Goal: Task Accomplishment & Management: Manage account settings

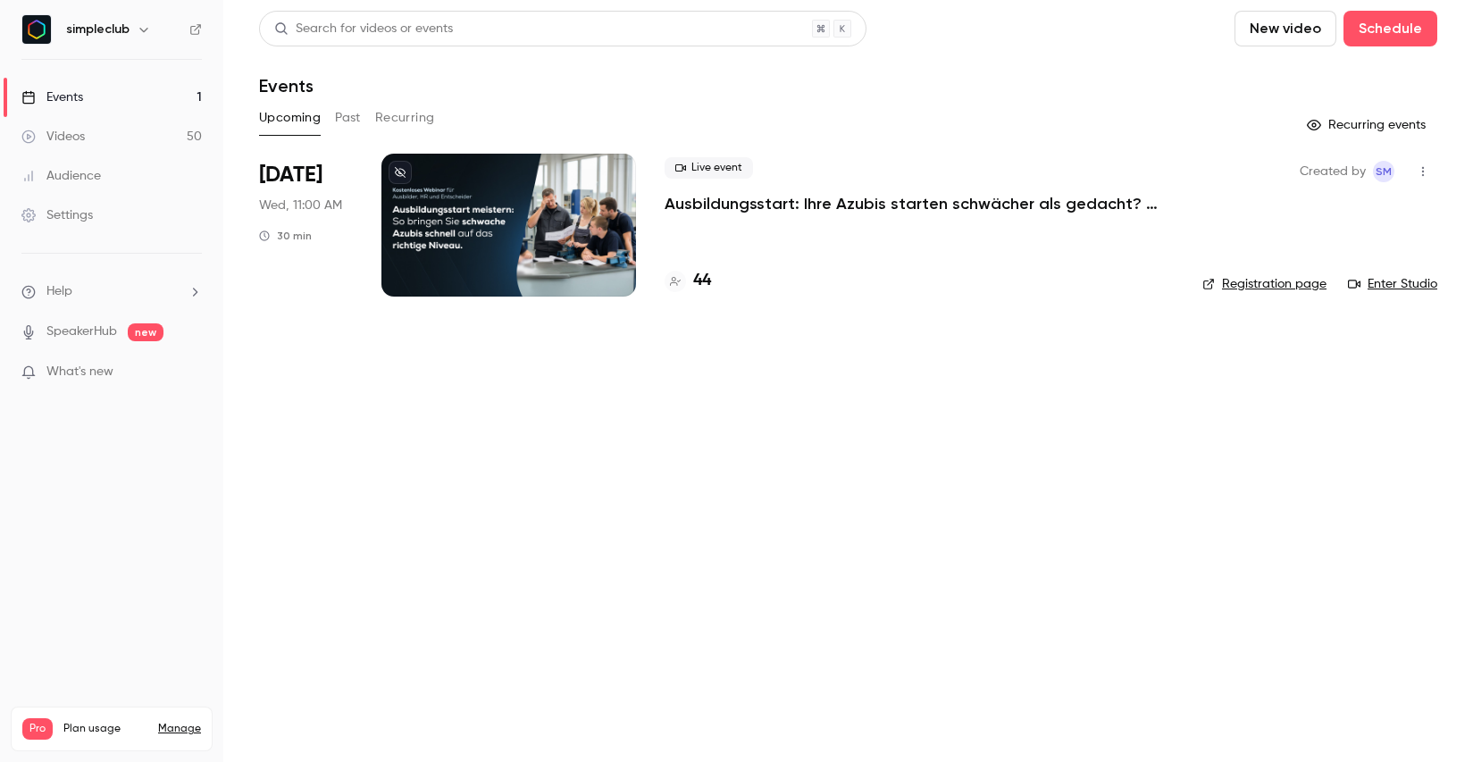
click at [743, 201] on p "Ausbildungsstart: Ihre Azubis starten schwächer als gedacht? ([DATE])" at bounding box center [918, 203] width 509 height 21
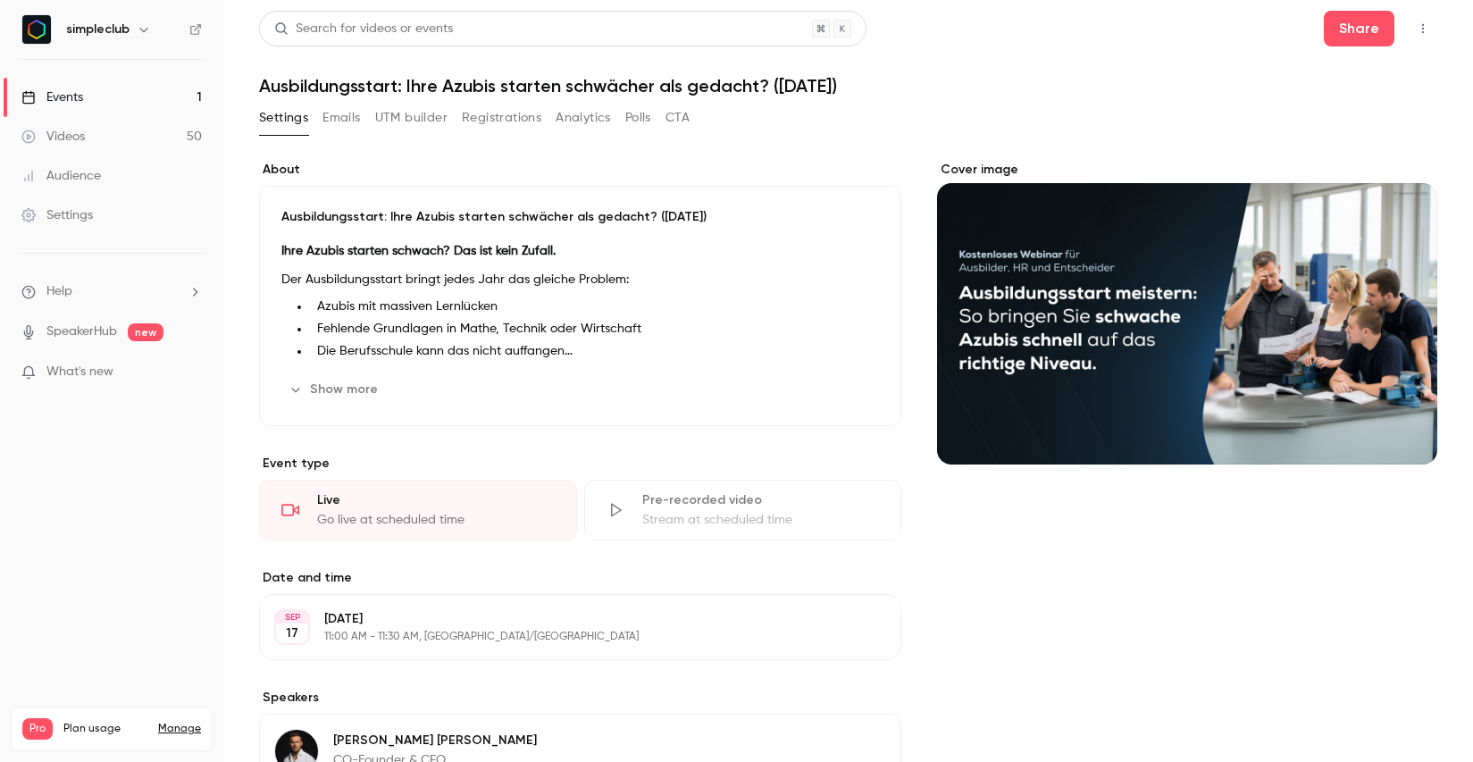
click at [508, 119] on button "Registrations" at bounding box center [501, 118] width 79 height 29
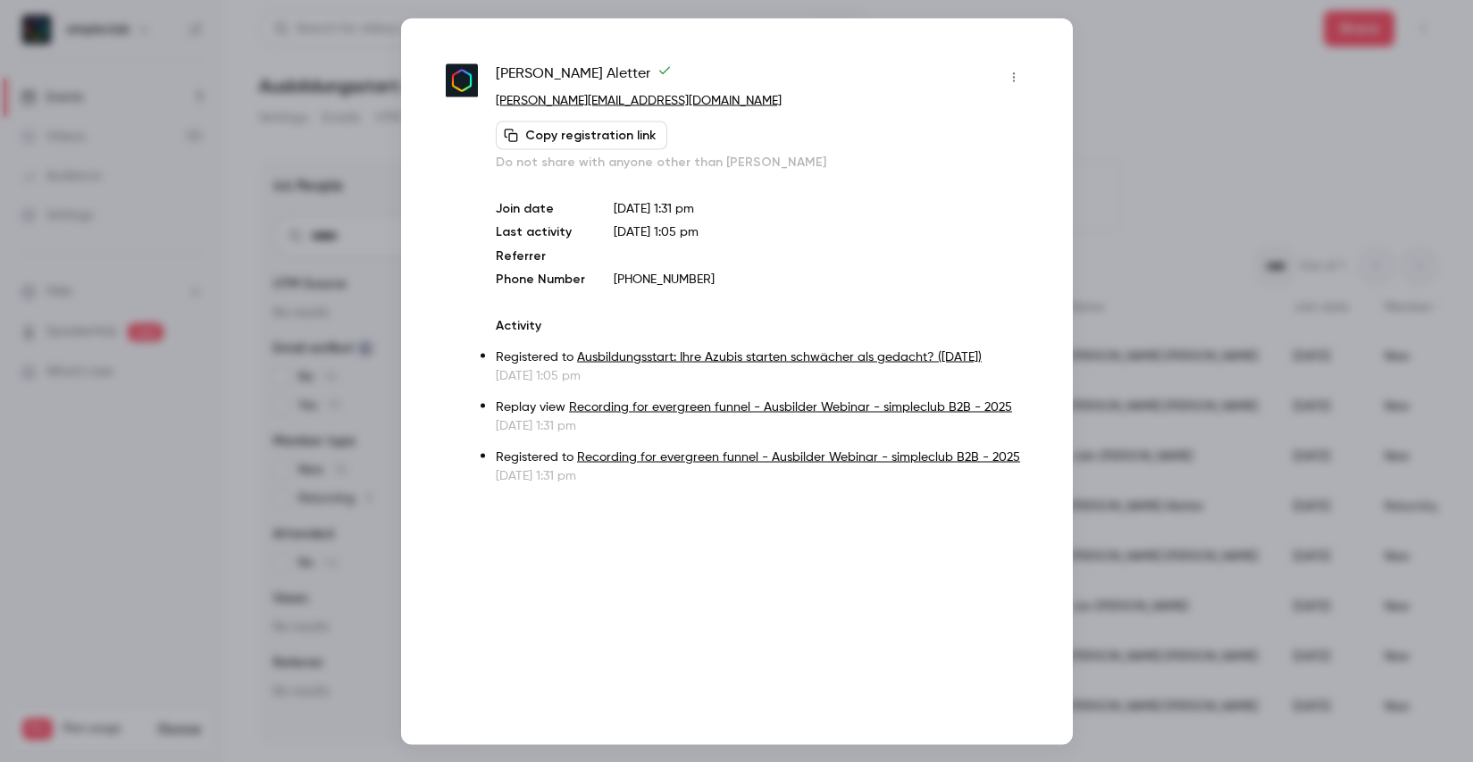
click at [1009, 72] on icon "button" at bounding box center [1013, 77] width 14 height 13
click at [946, 171] on div "Remove registration" at bounding box center [945, 169] width 136 height 18
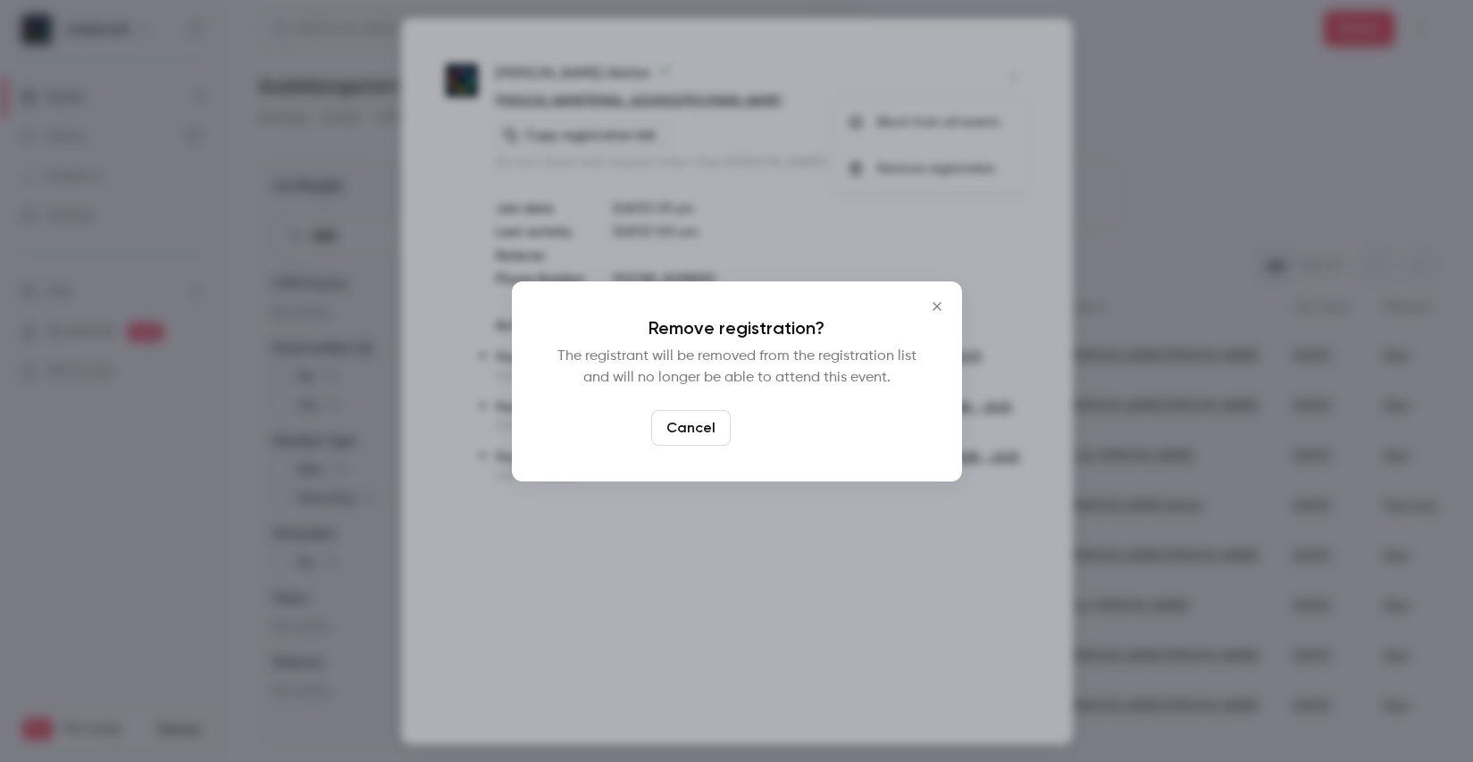
click at [790, 430] on button "Confirm" at bounding box center [780, 428] width 84 height 36
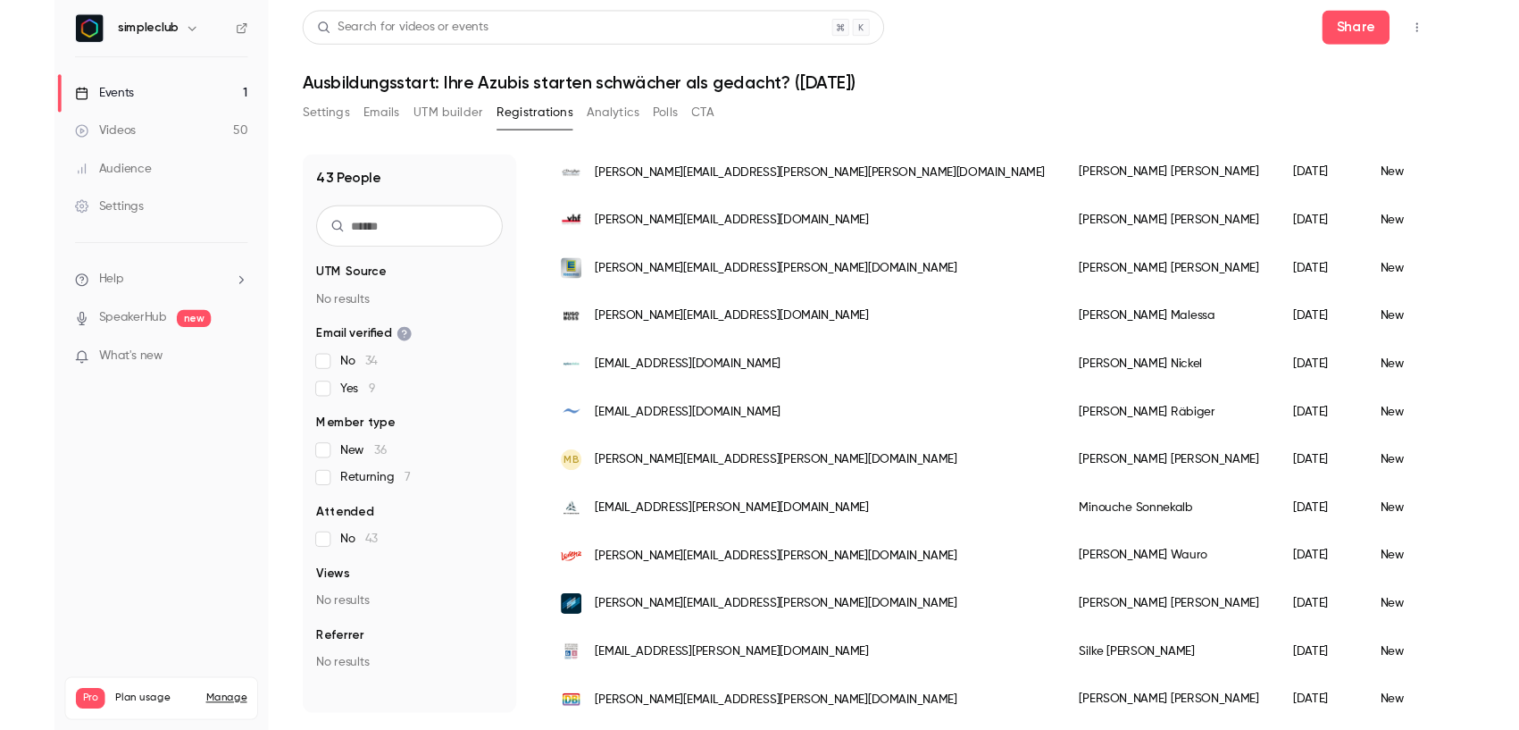
scroll to position [1751, 0]
